Goal: Information Seeking & Learning: Learn about a topic

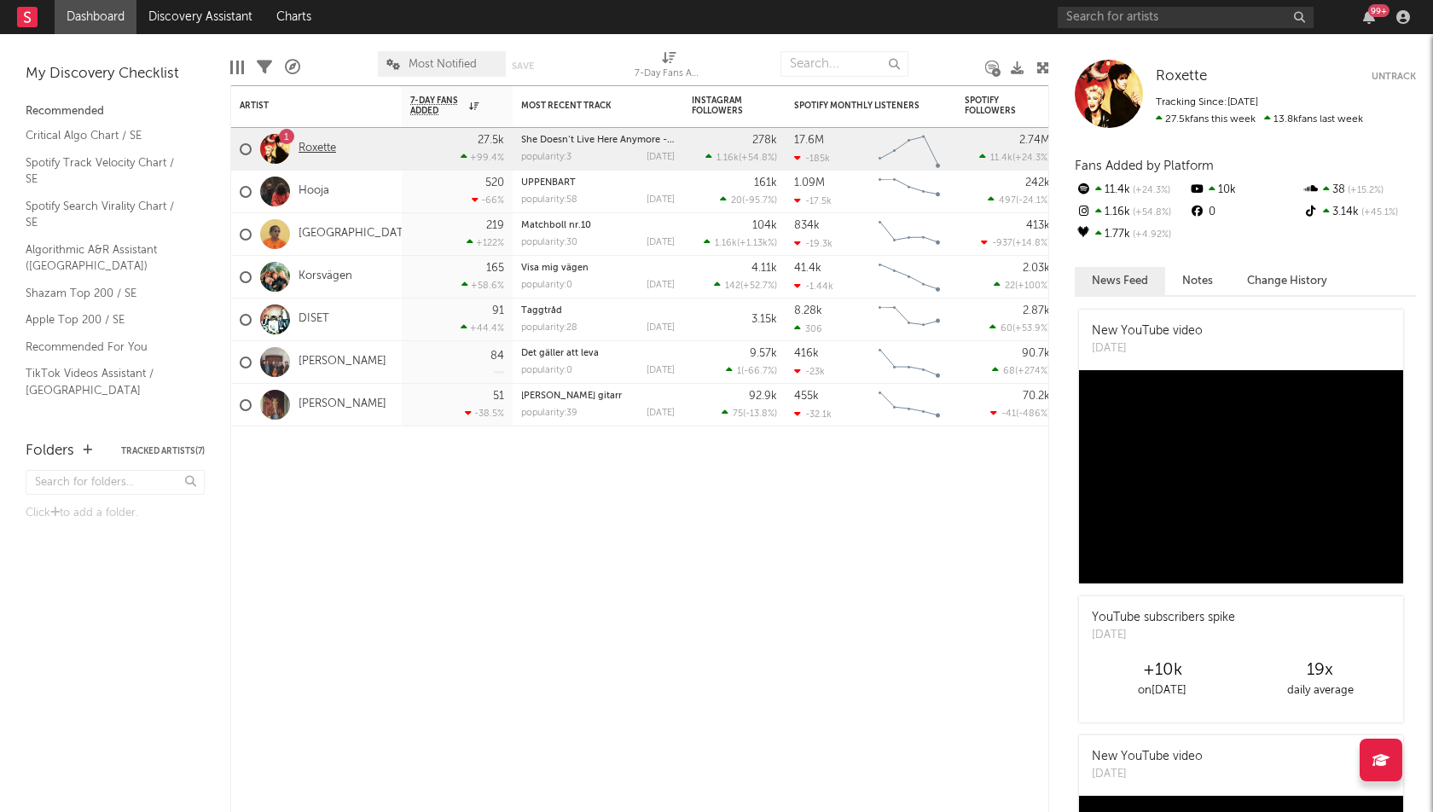
click at [321, 142] on link "Roxette" at bounding box center [318, 149] width 38 height 15
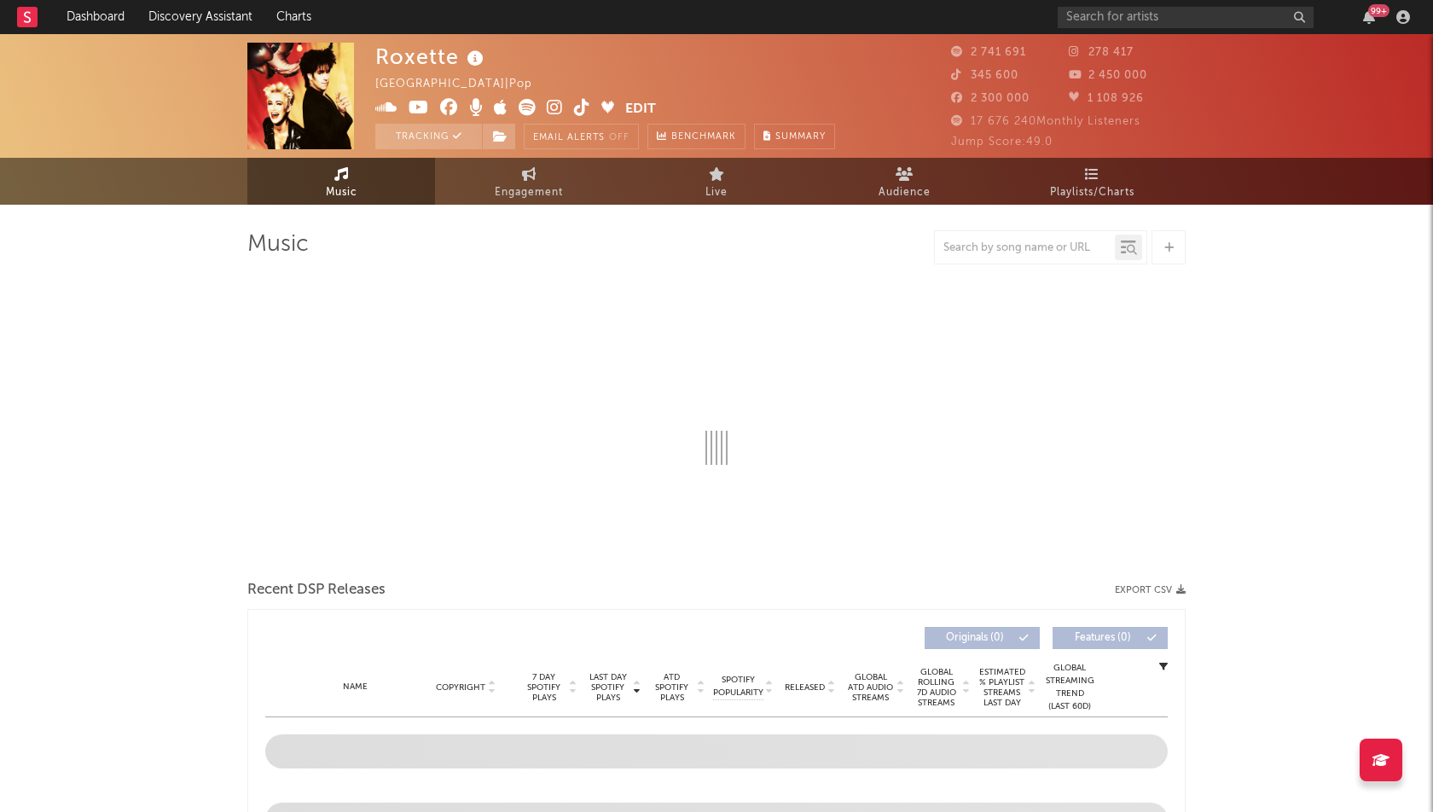
select select "6m"
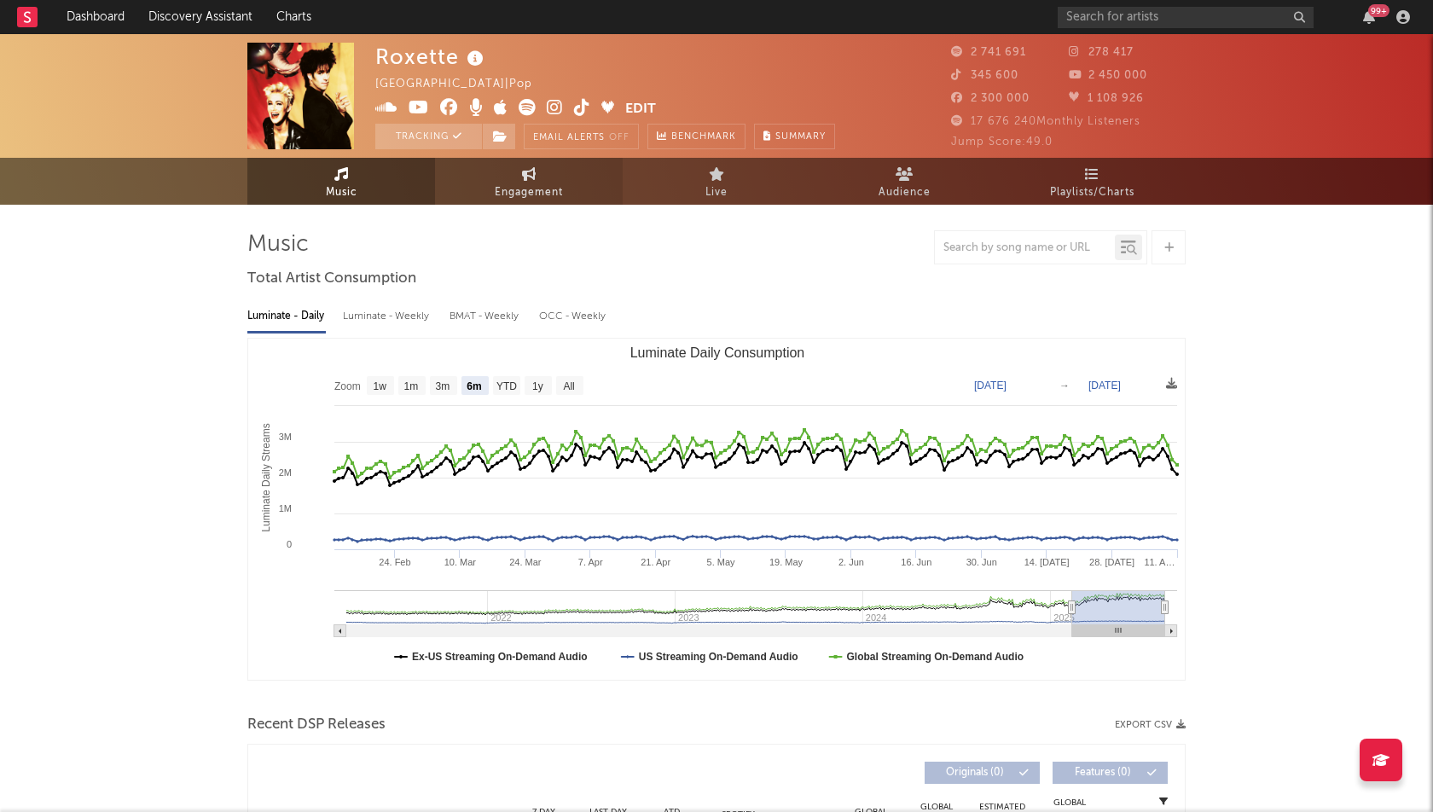
click at [537, 187] on span "Engagement" at bounding box center [529, 193] width 68 height 20
select select "1w"
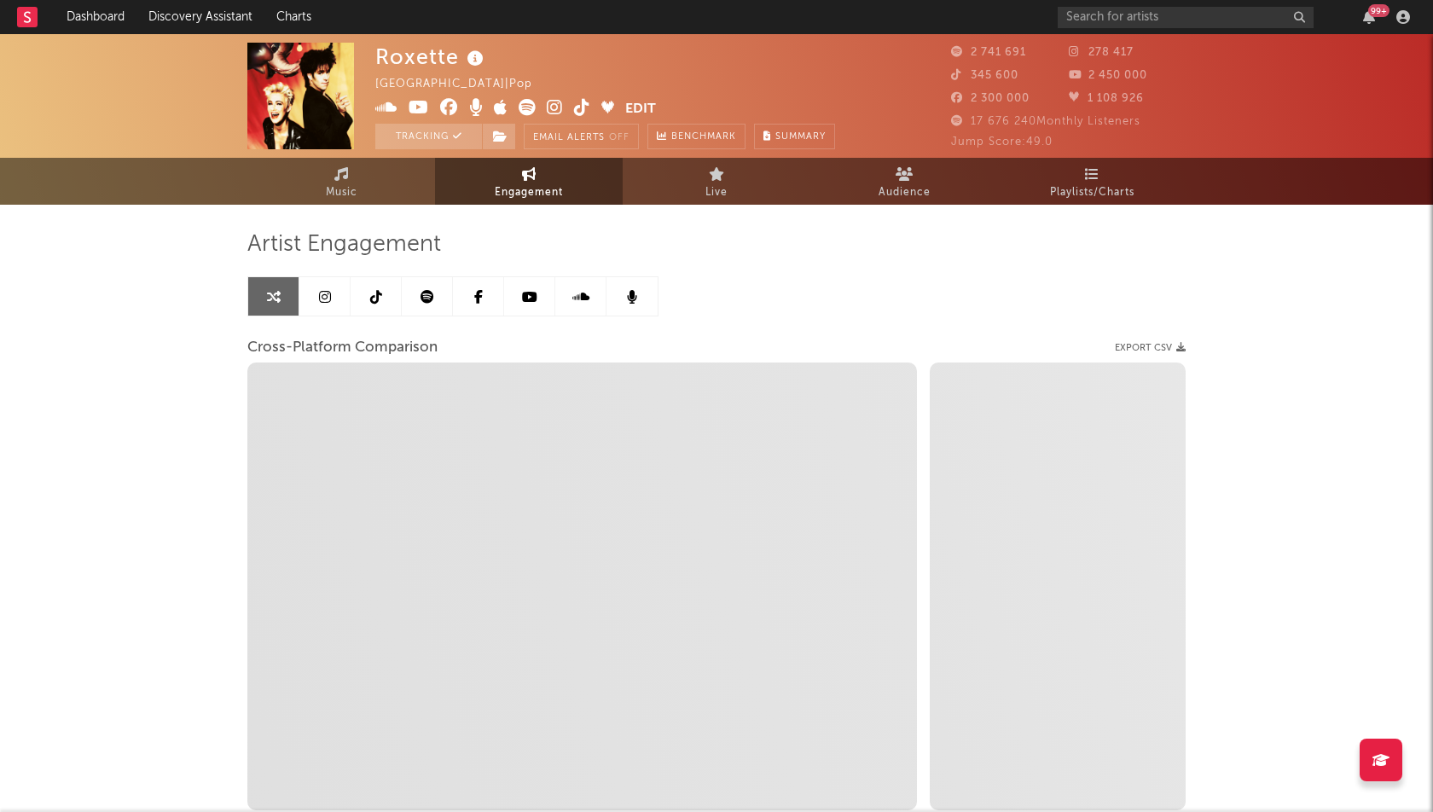
select select "1m"
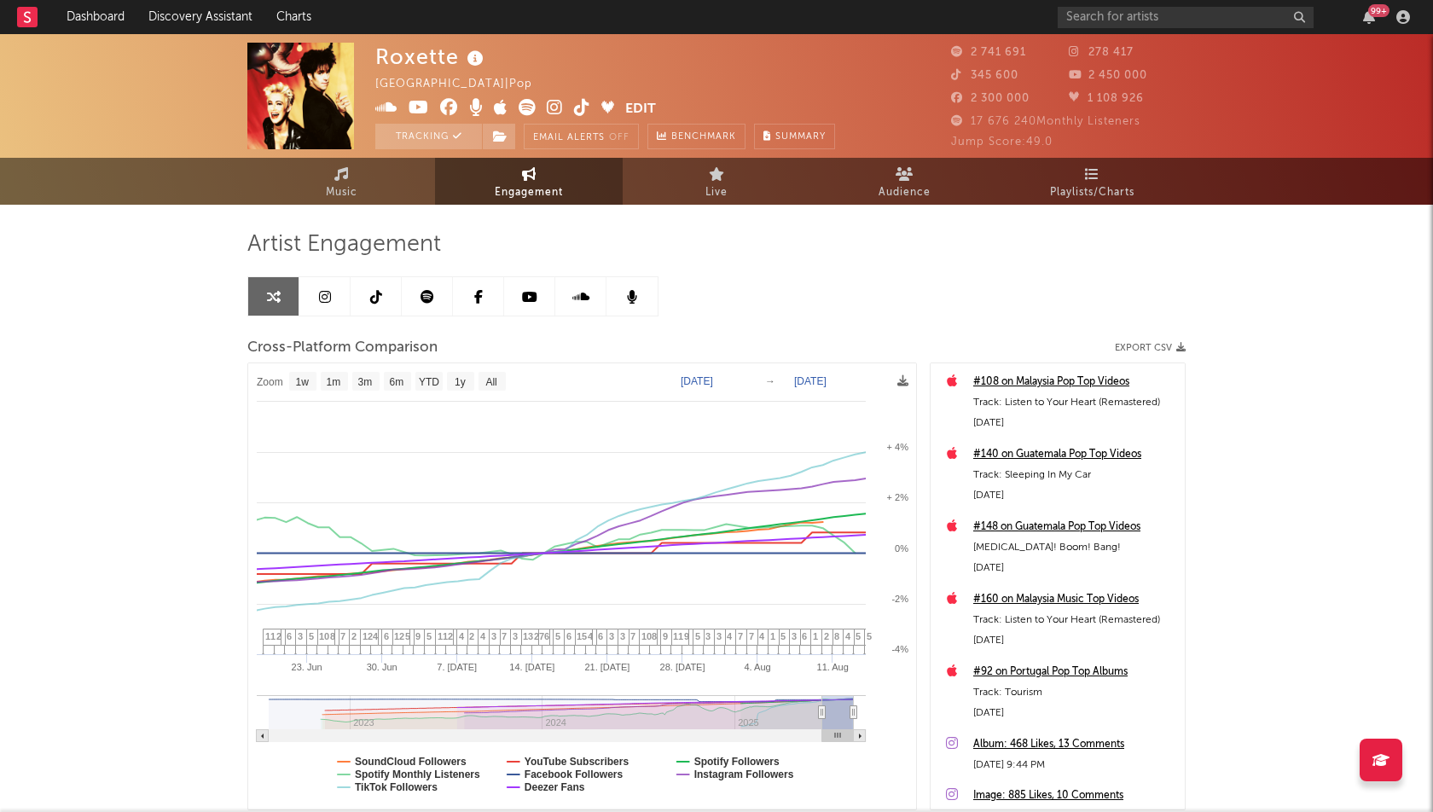
type input "[DATE]"
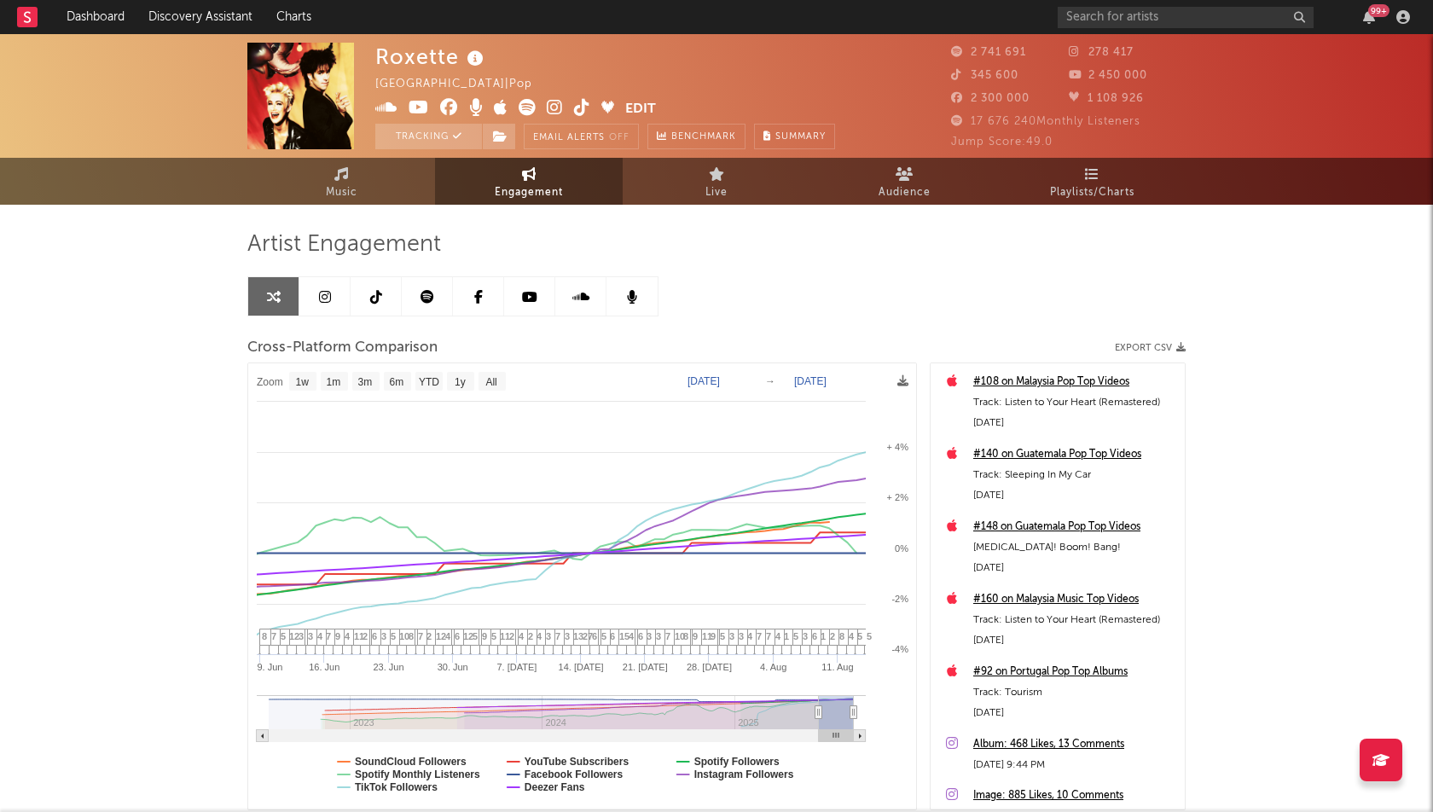
select select "1w"
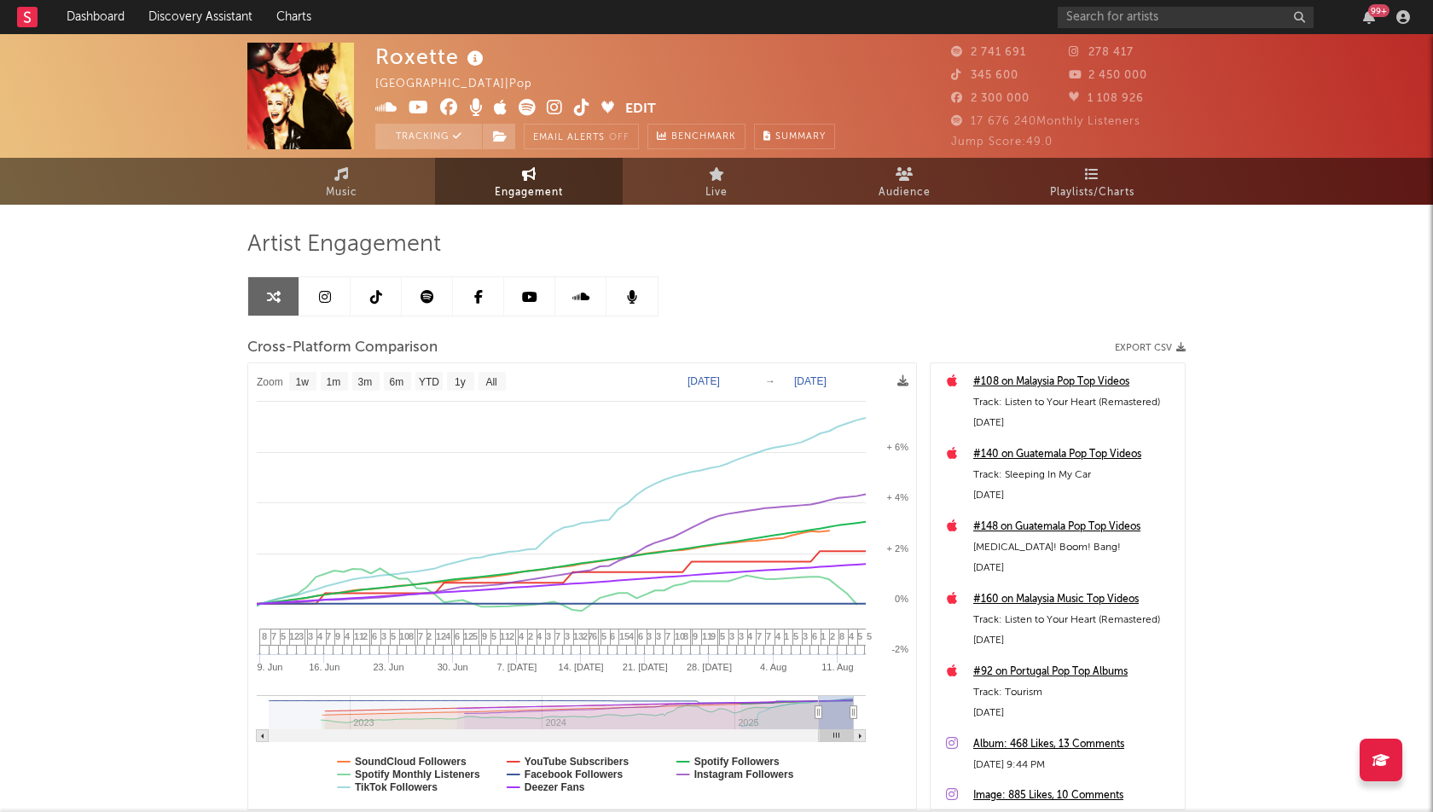
drag, startPoint x: 833, startPoint y: 709, endPoint x: 784, endPoint y: 716, distance: 49.1
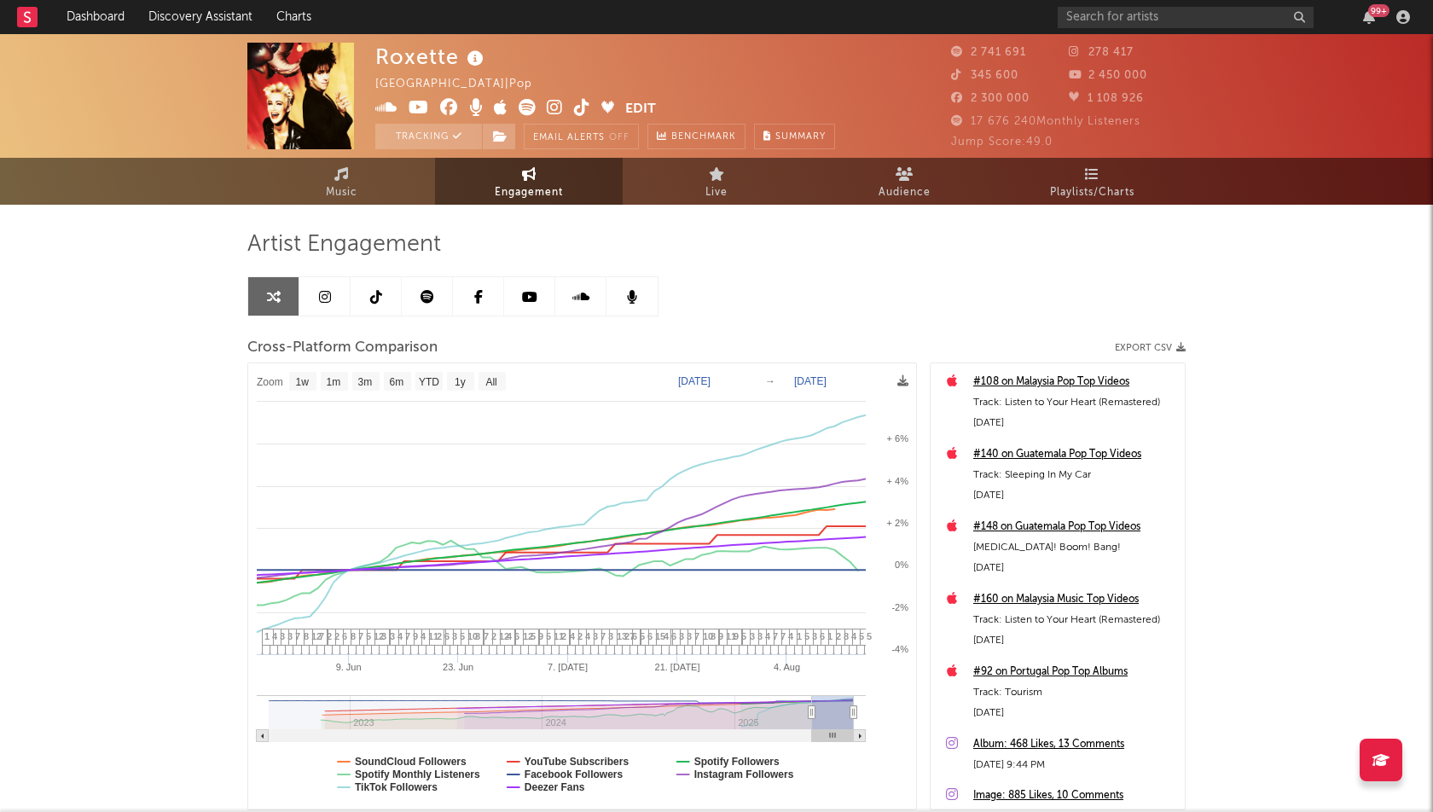
type input "[DATE]"
select select "3m"
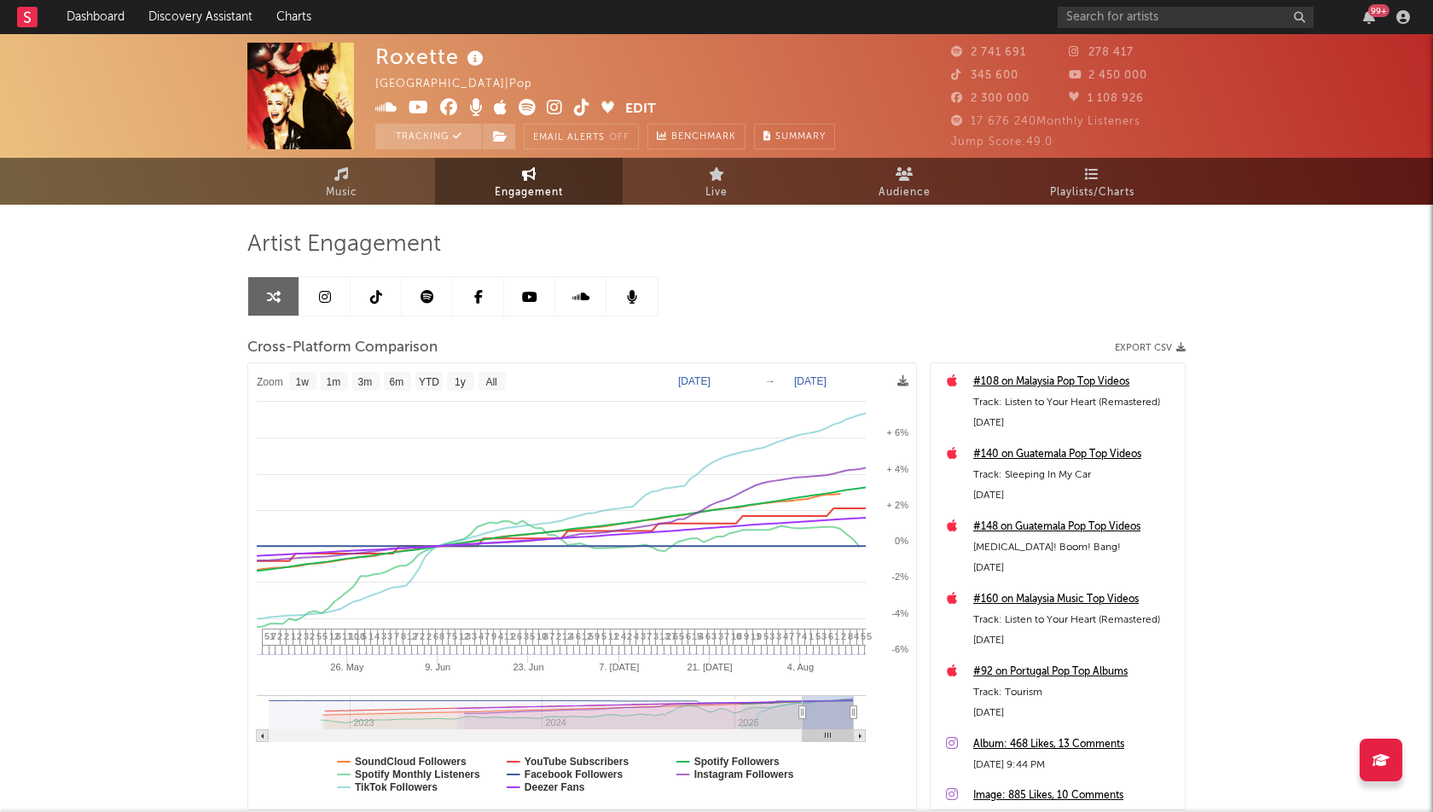
type input "[DATE]"
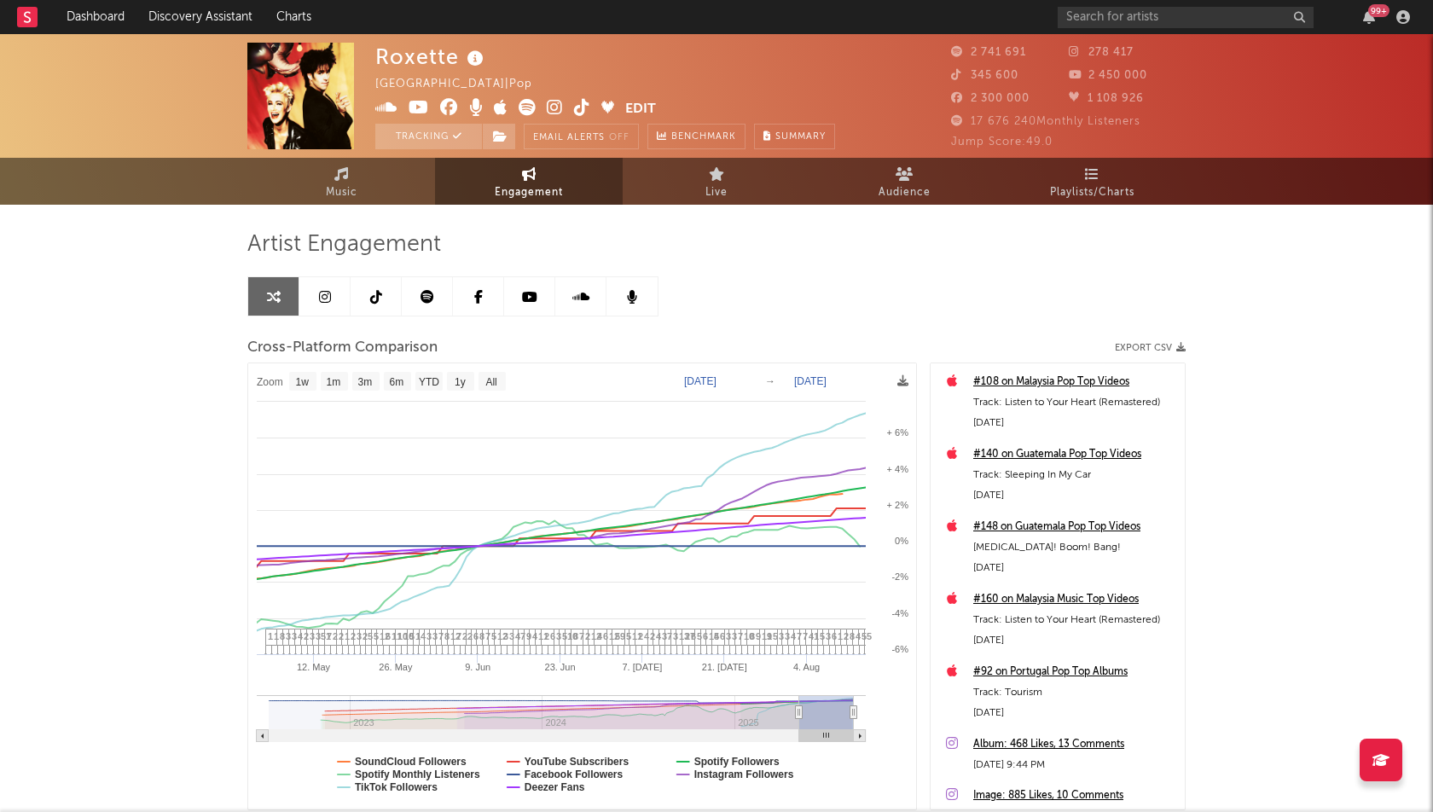
select select "1w"
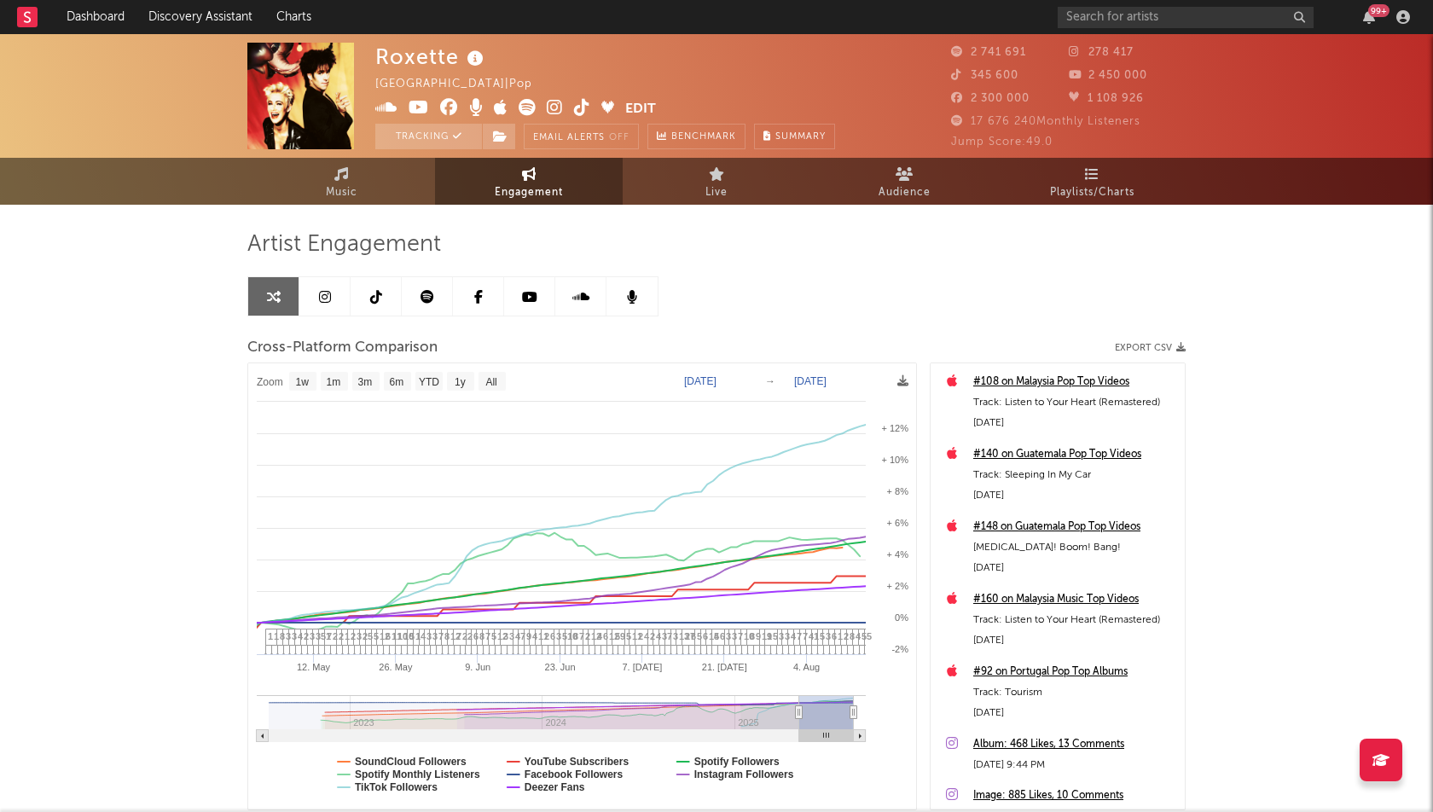
drag, startPoint x: 817, startPoint y: 716, endPoint x: 786, endPoint y: 717, distance: 31.6
type input "[DATE]"
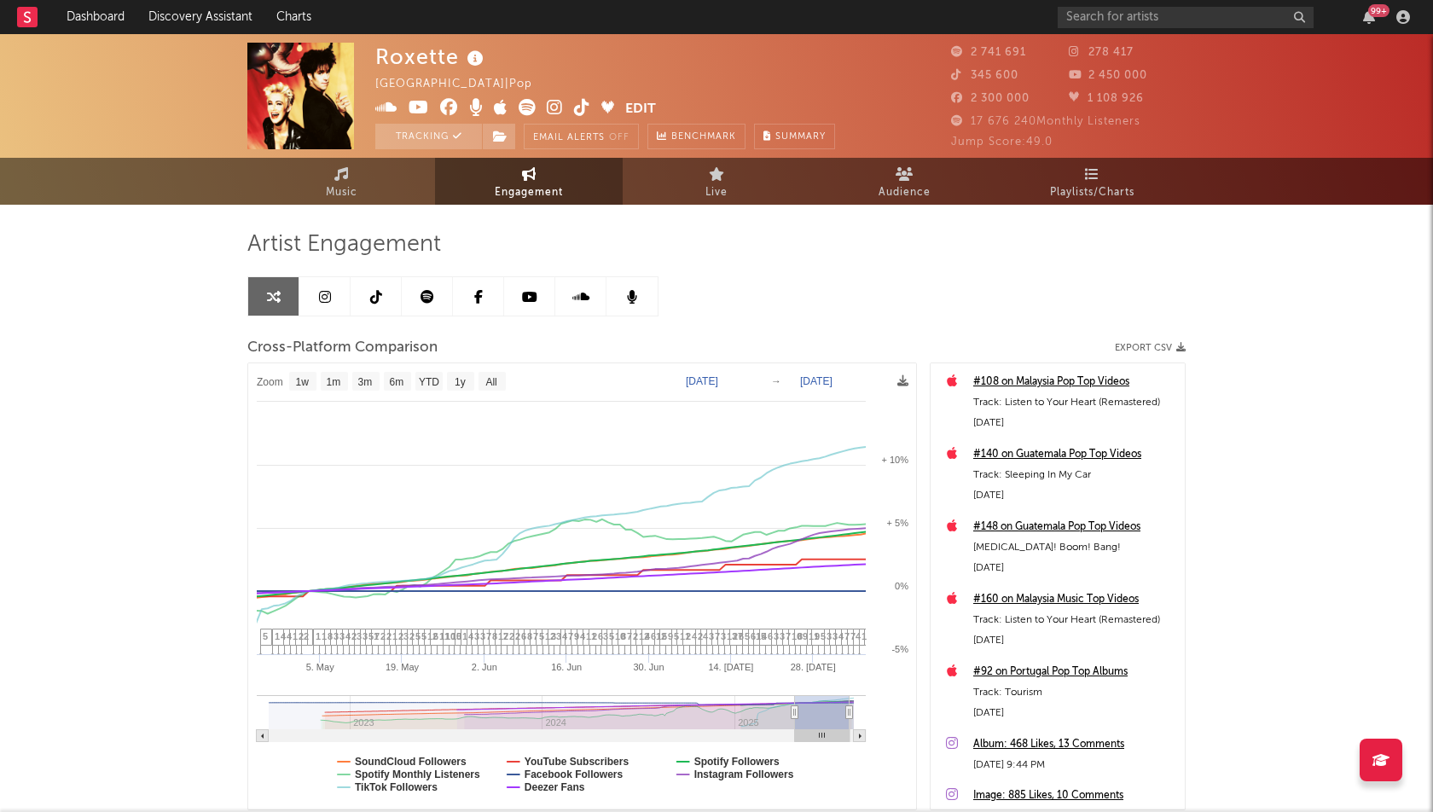
type input "[DATE]"
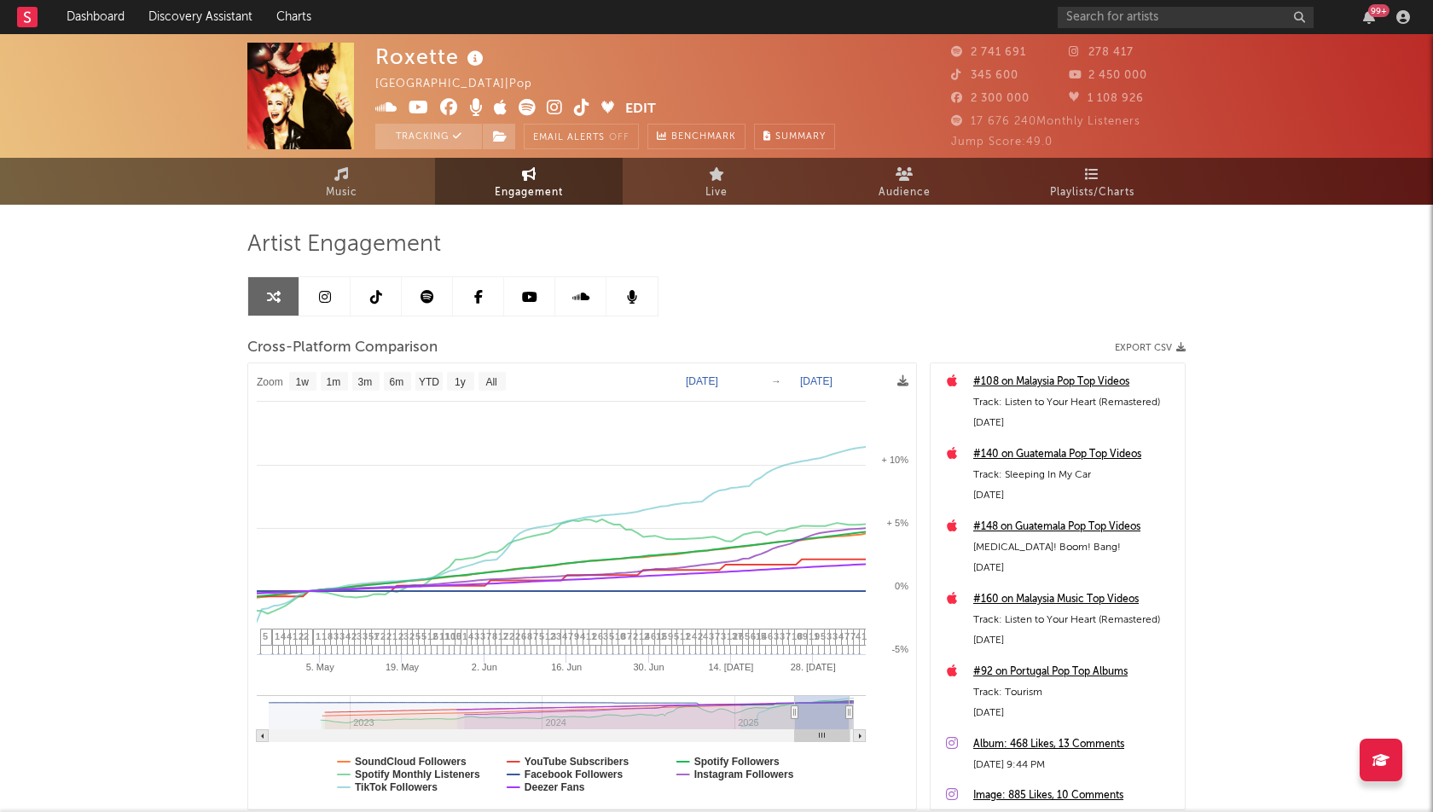
type input "[DATE]"
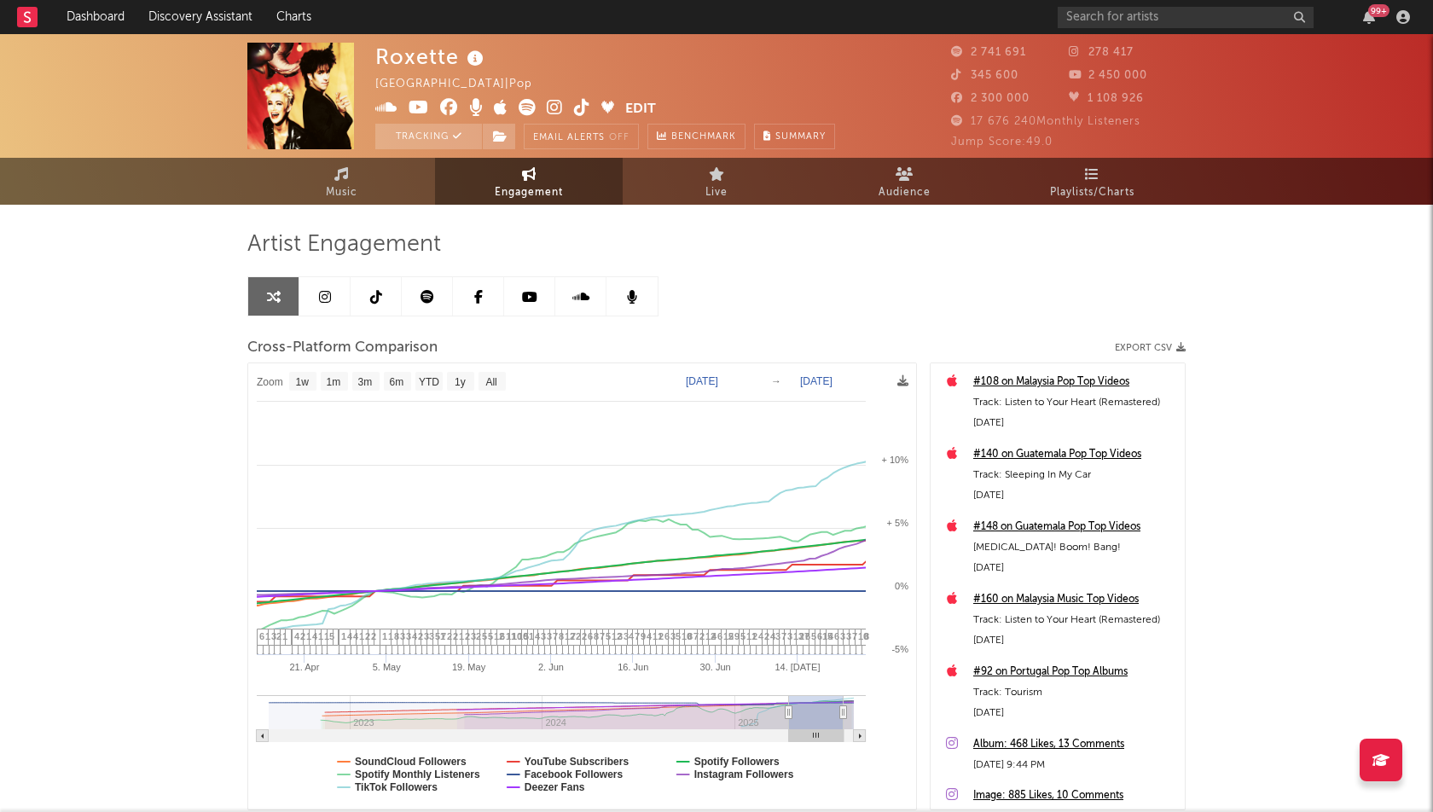
select select "1w"
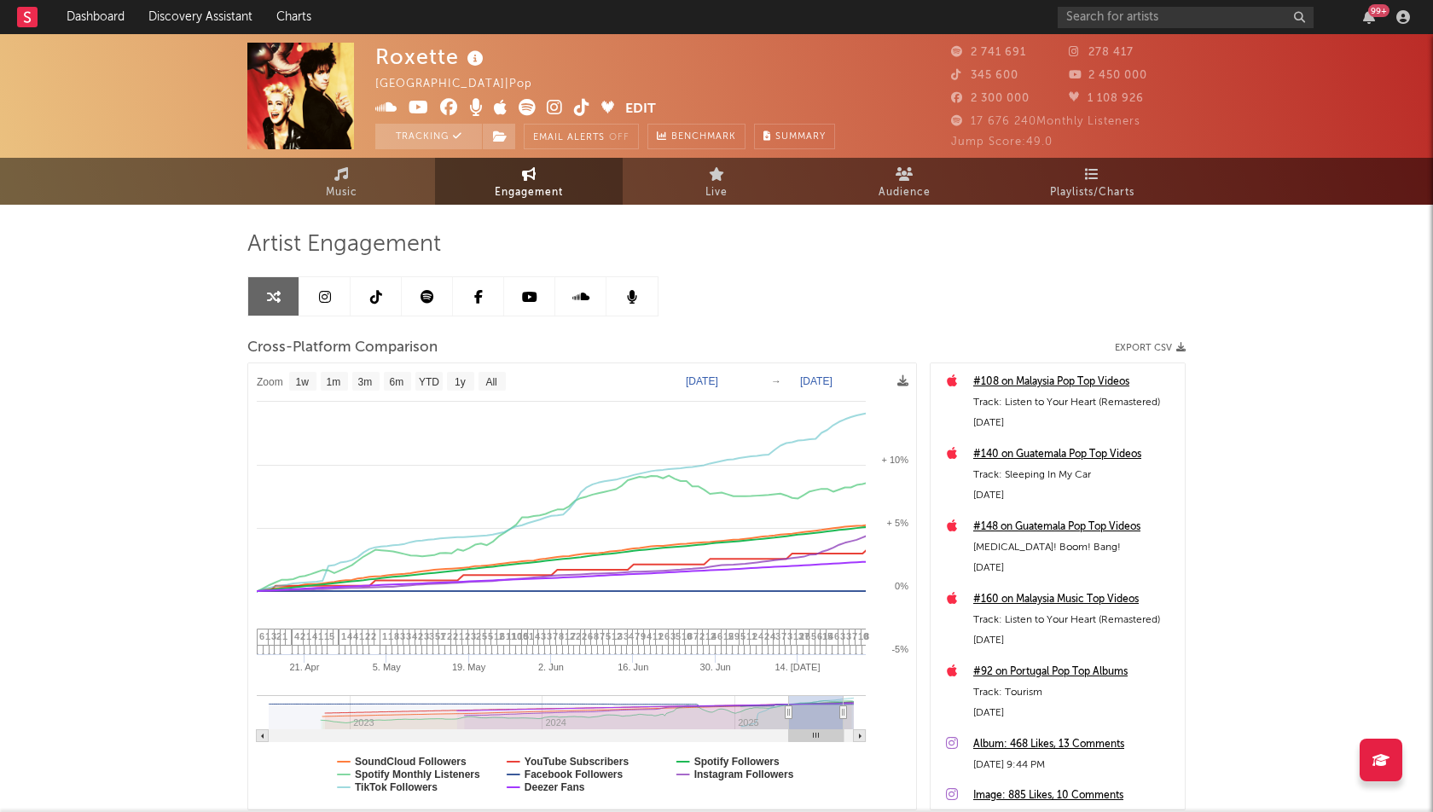
drag, startPoint x: 802, startPoint y: 710, endPoint x: 785, endPoint y: 711, distance: 17.1
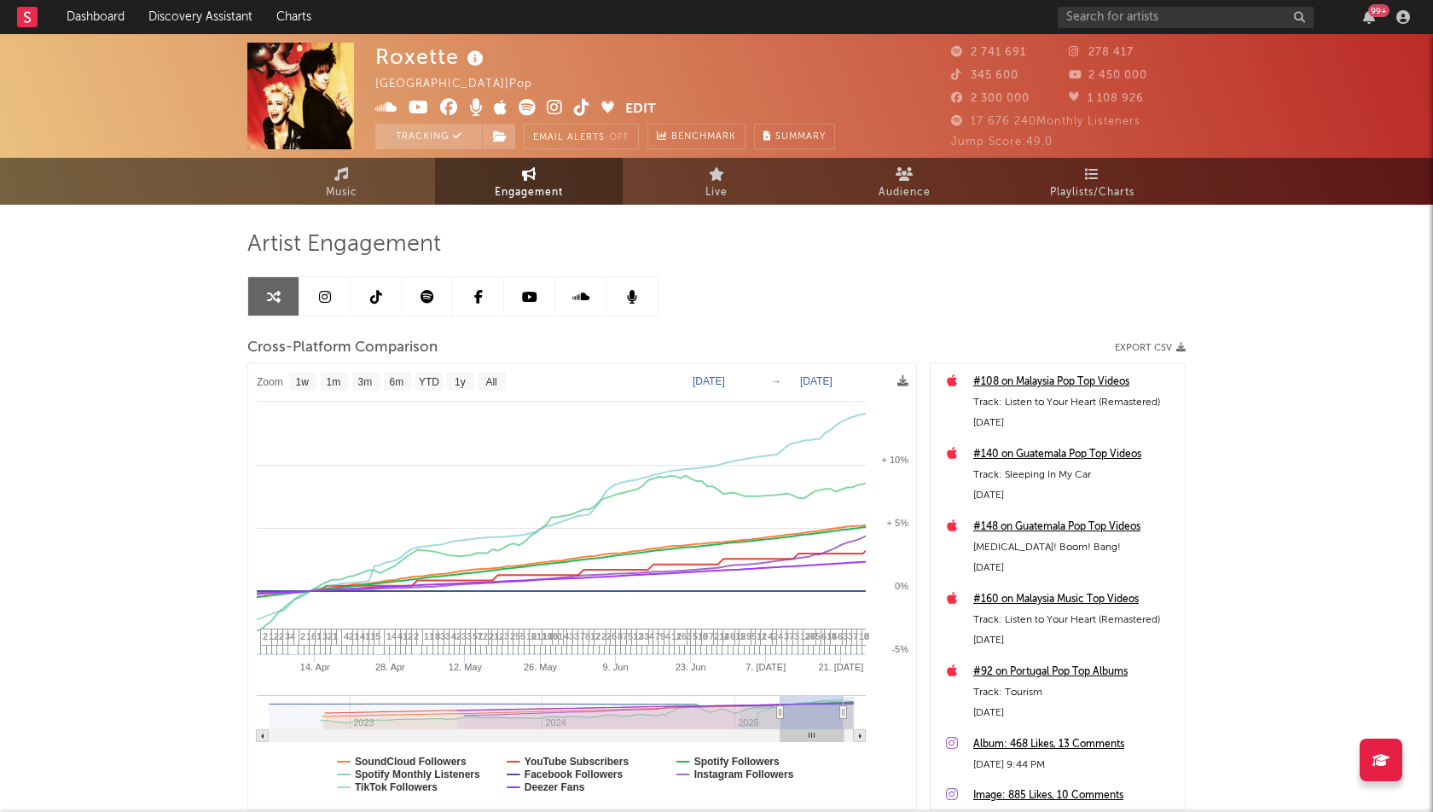
type input "[DATE]"
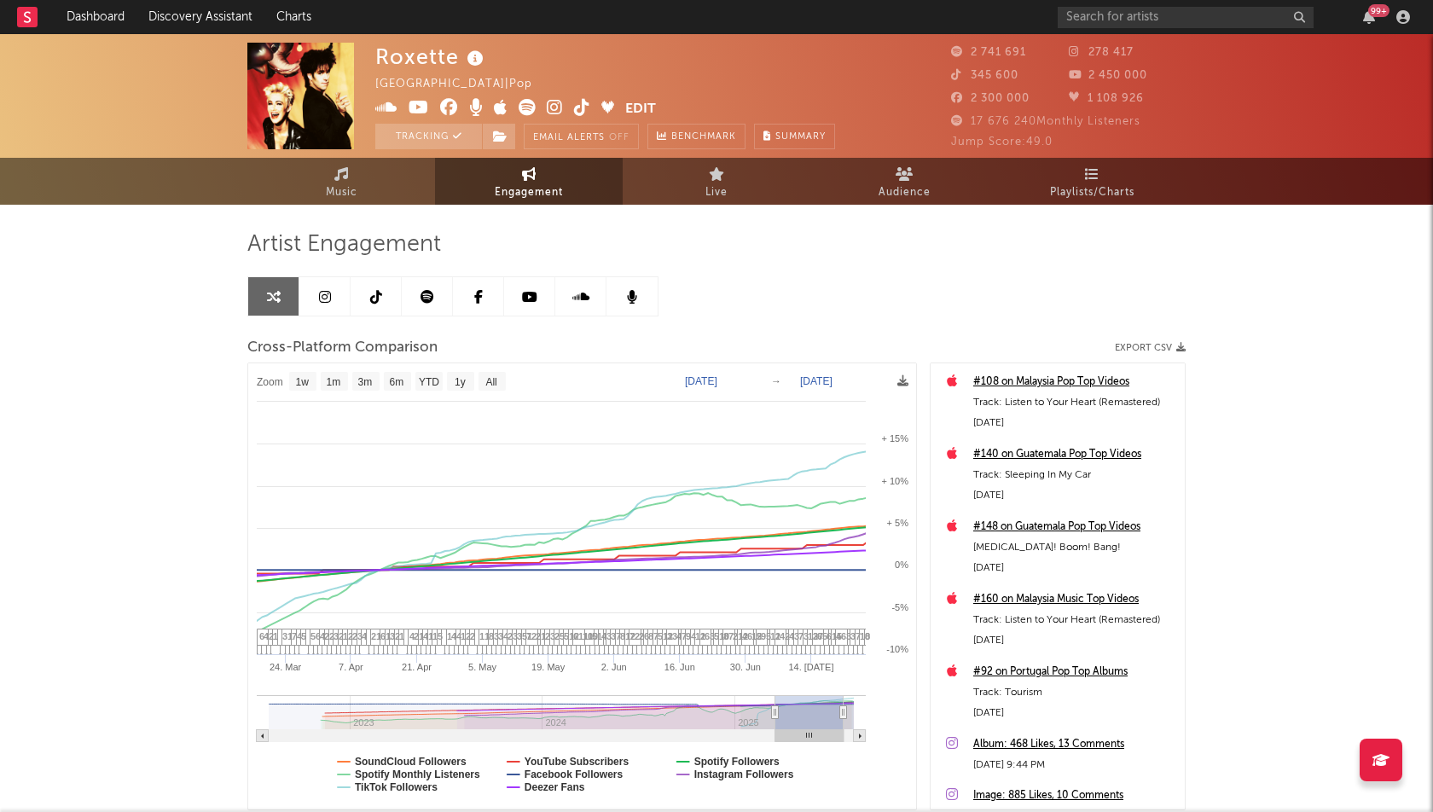
select select "1w"
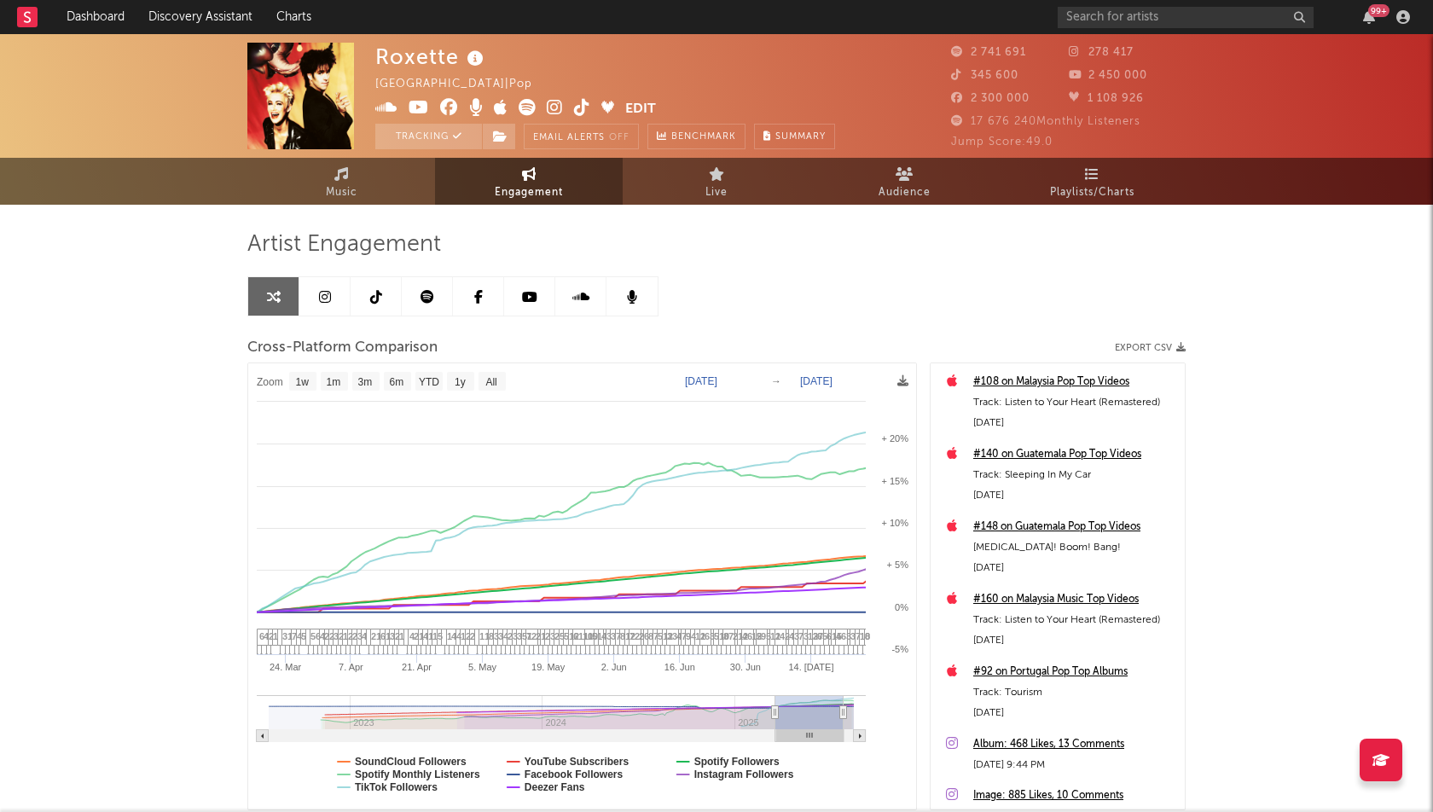
drag, startPoint x: 788, startPoint y: 709, endPoint x: 776, endPoint y: 711, distance: 11.2
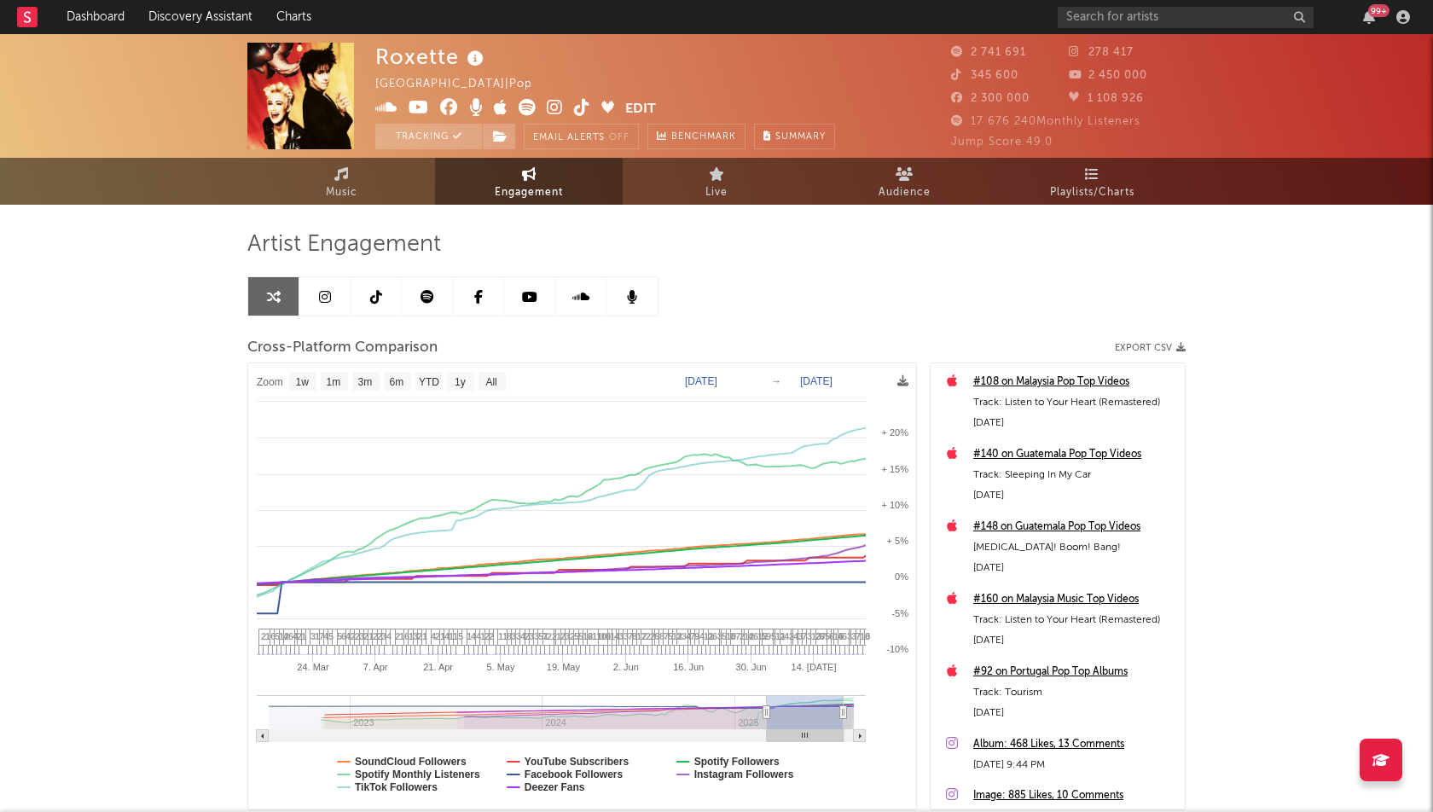
type input "[DATE]"
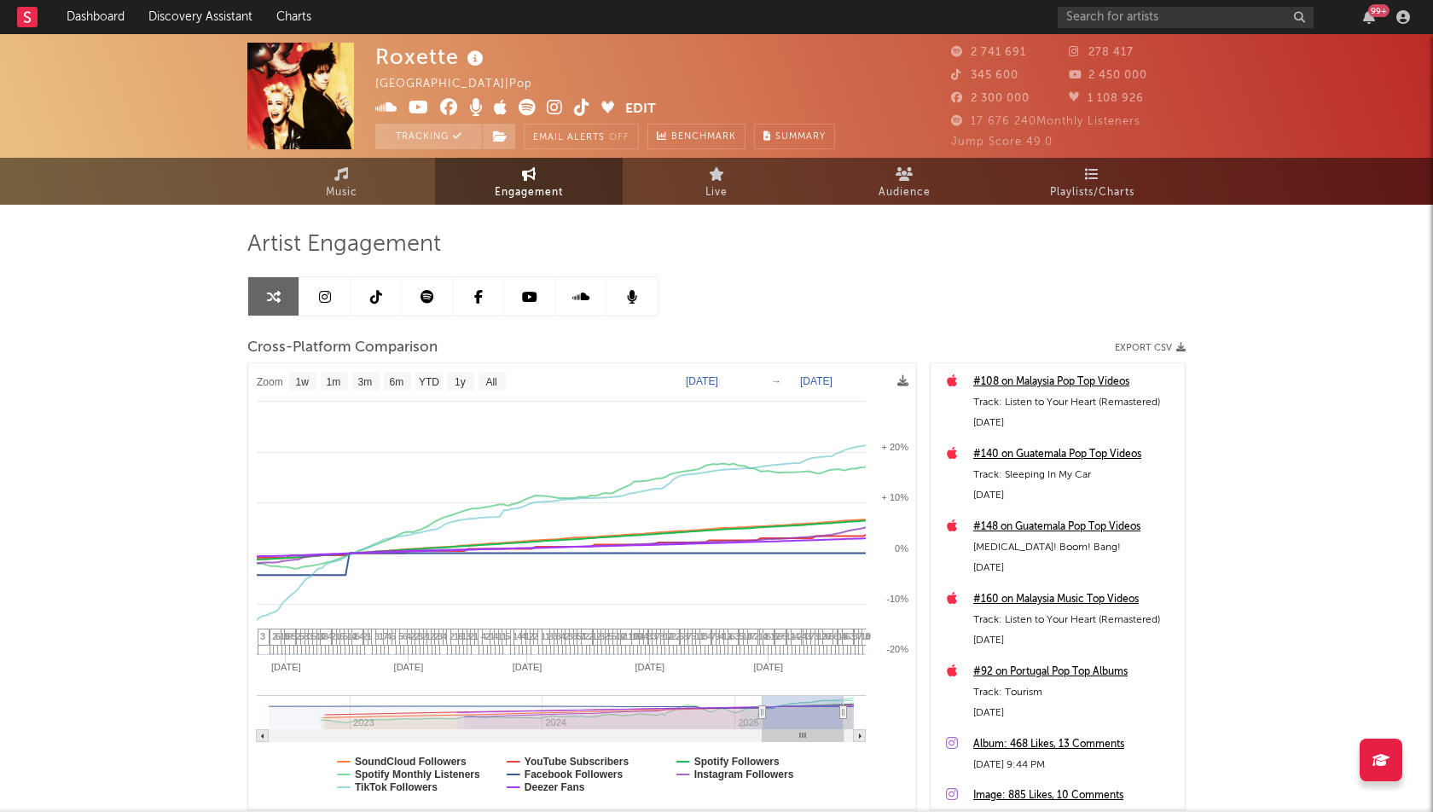
select select "1w"
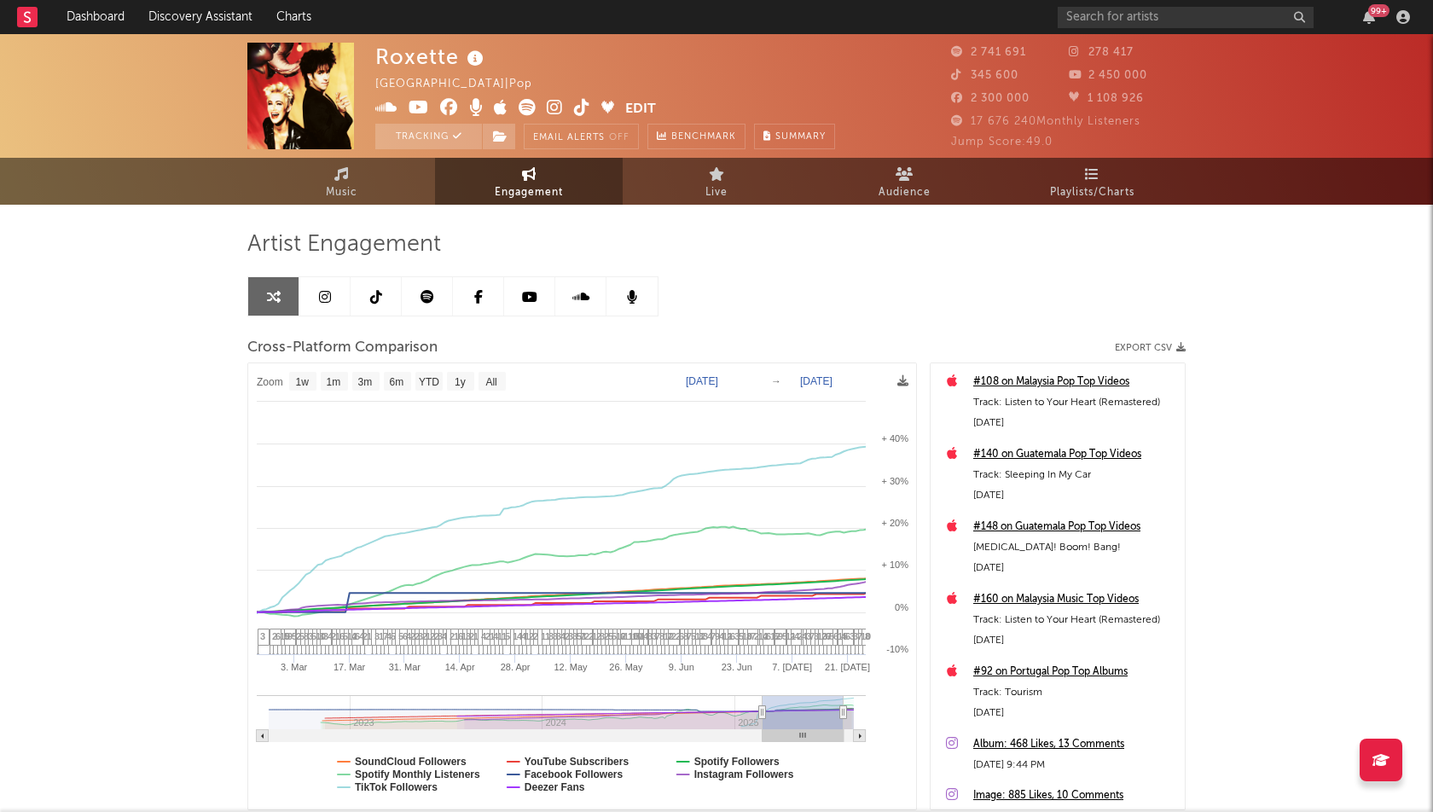
drag, startPoint x: 776, startPoint y: 713, endPoint x: 744, endPoint y: 715, distance: 32.5
type input "[DATE]"
select select "6m"
type input "[DATE]"
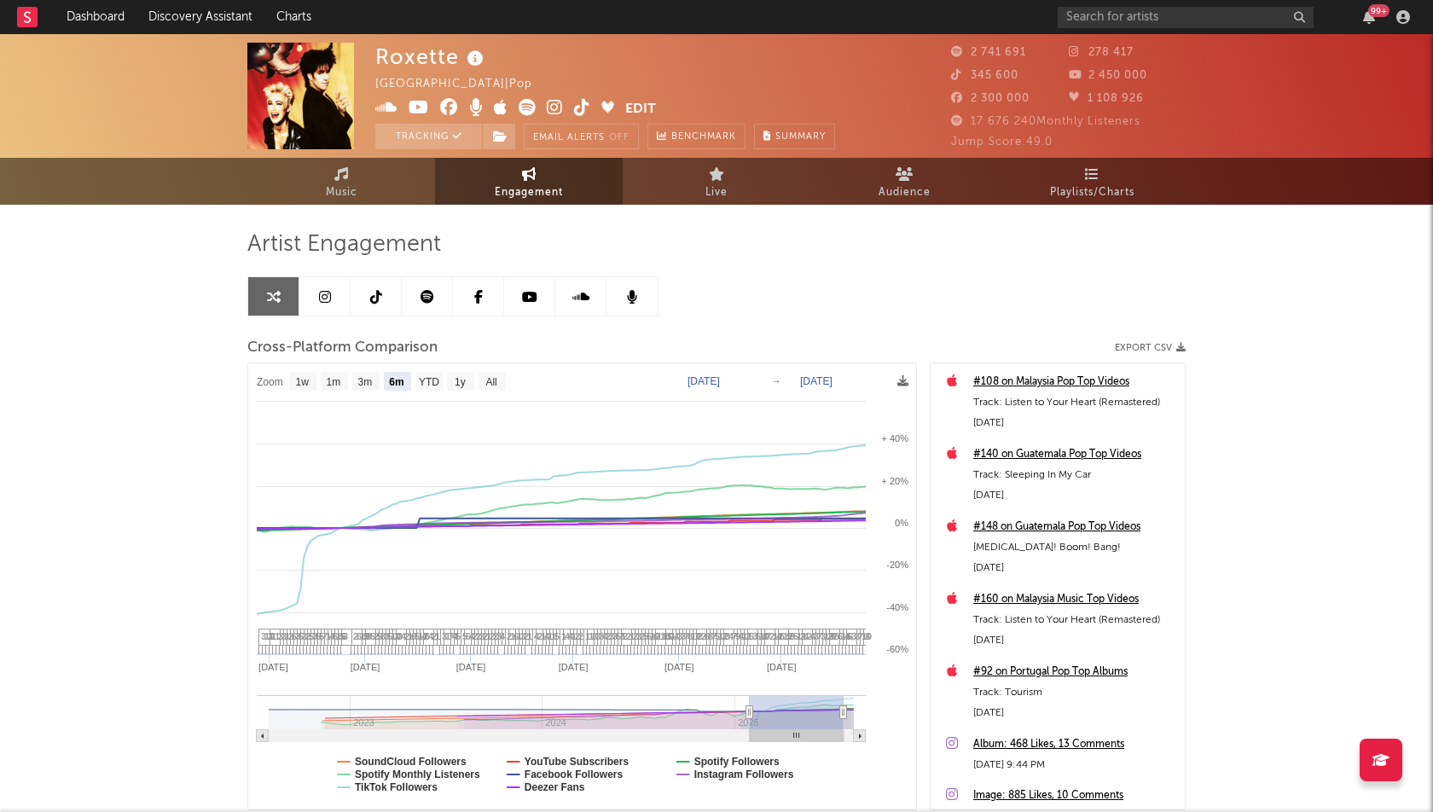
select select "6m"
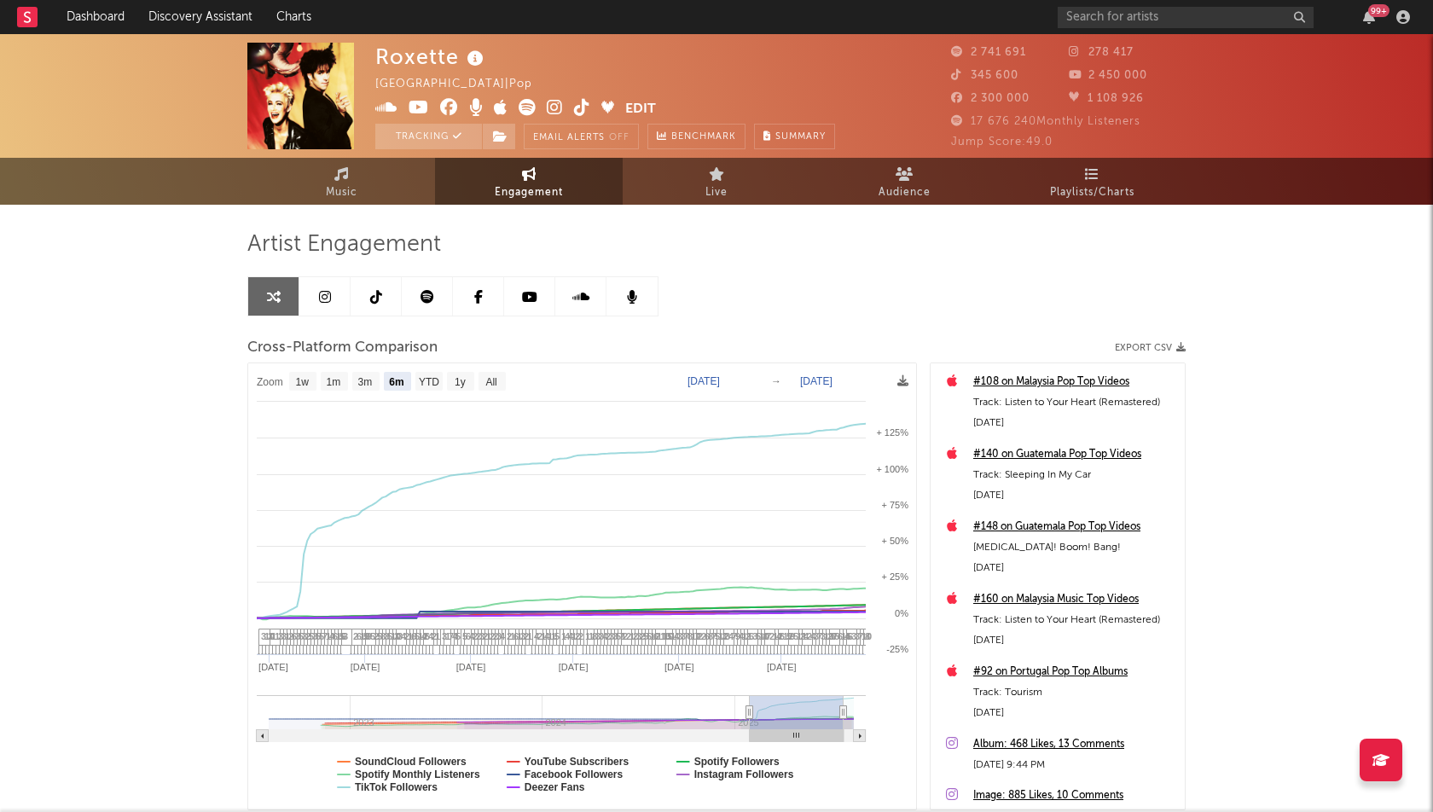
drag, startPoint x: 763, startPoint y: 712, endPoint x: 750, endPoint y: 712, distance: 12.8
